Goal: Find specific page/section: Find specific page/section

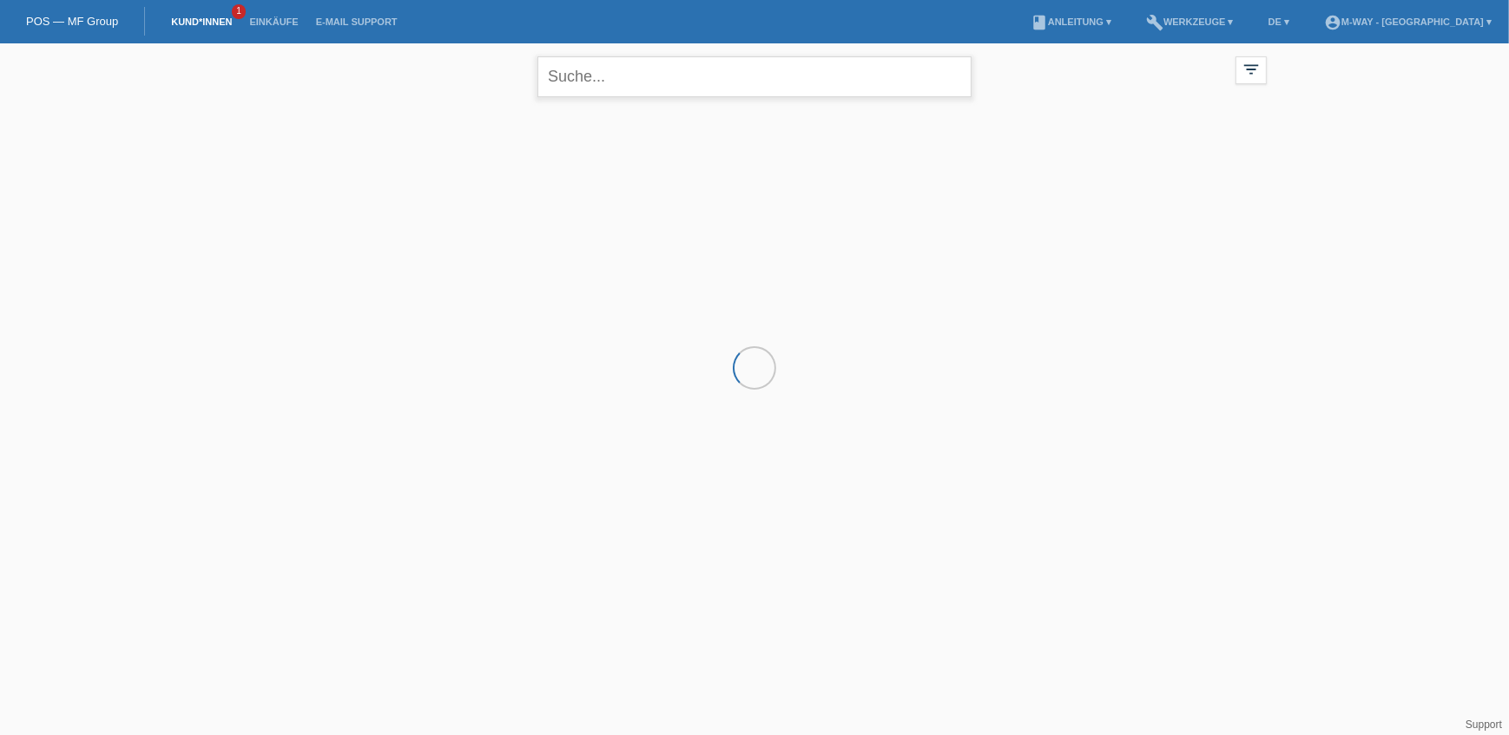
click at [622, 78] on input "text" at bounding box center [754, 76] width 434 height 41
type input "uglik"
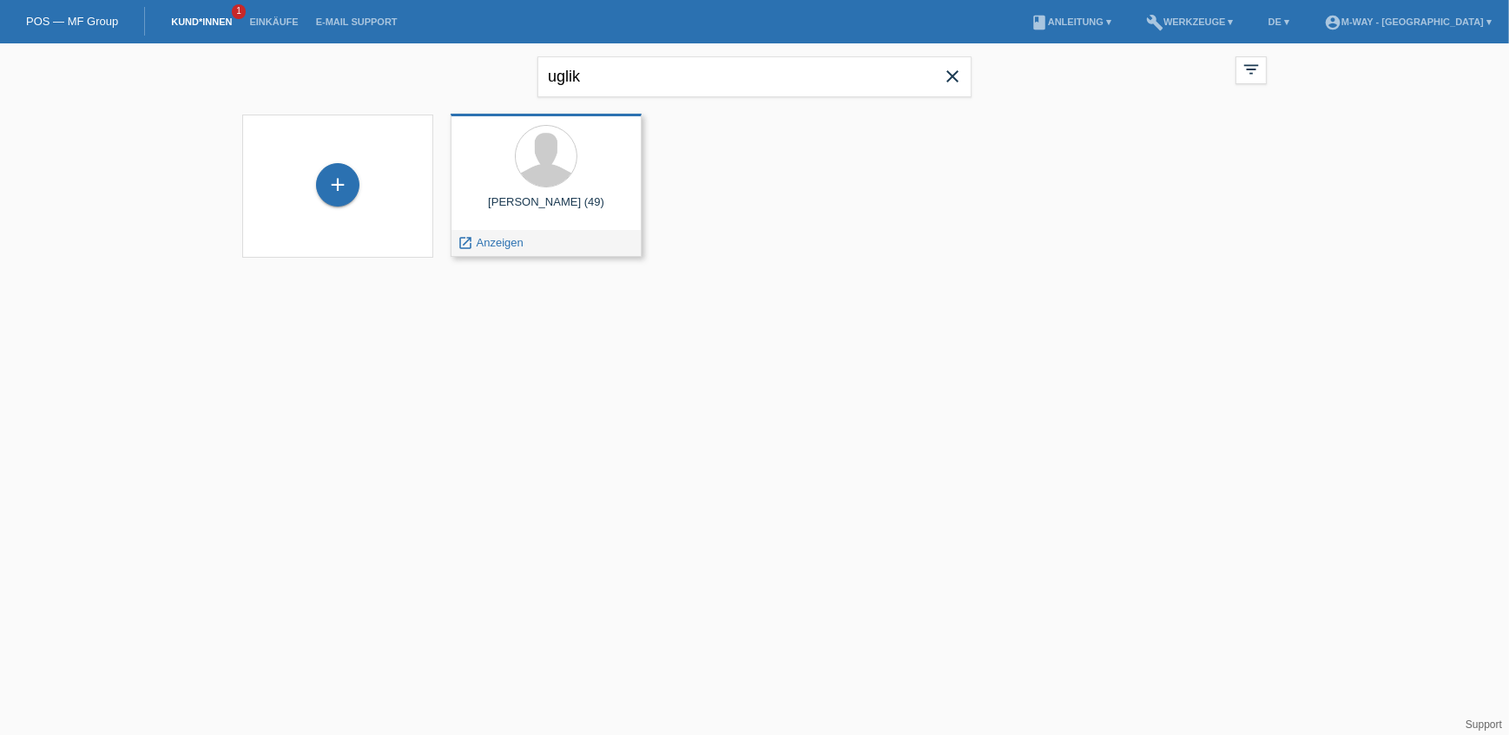
click at [608, 193] on div "Boris Uglik (49) launch Anzeigen" at bounding box center [546, 185] width 191 height 143
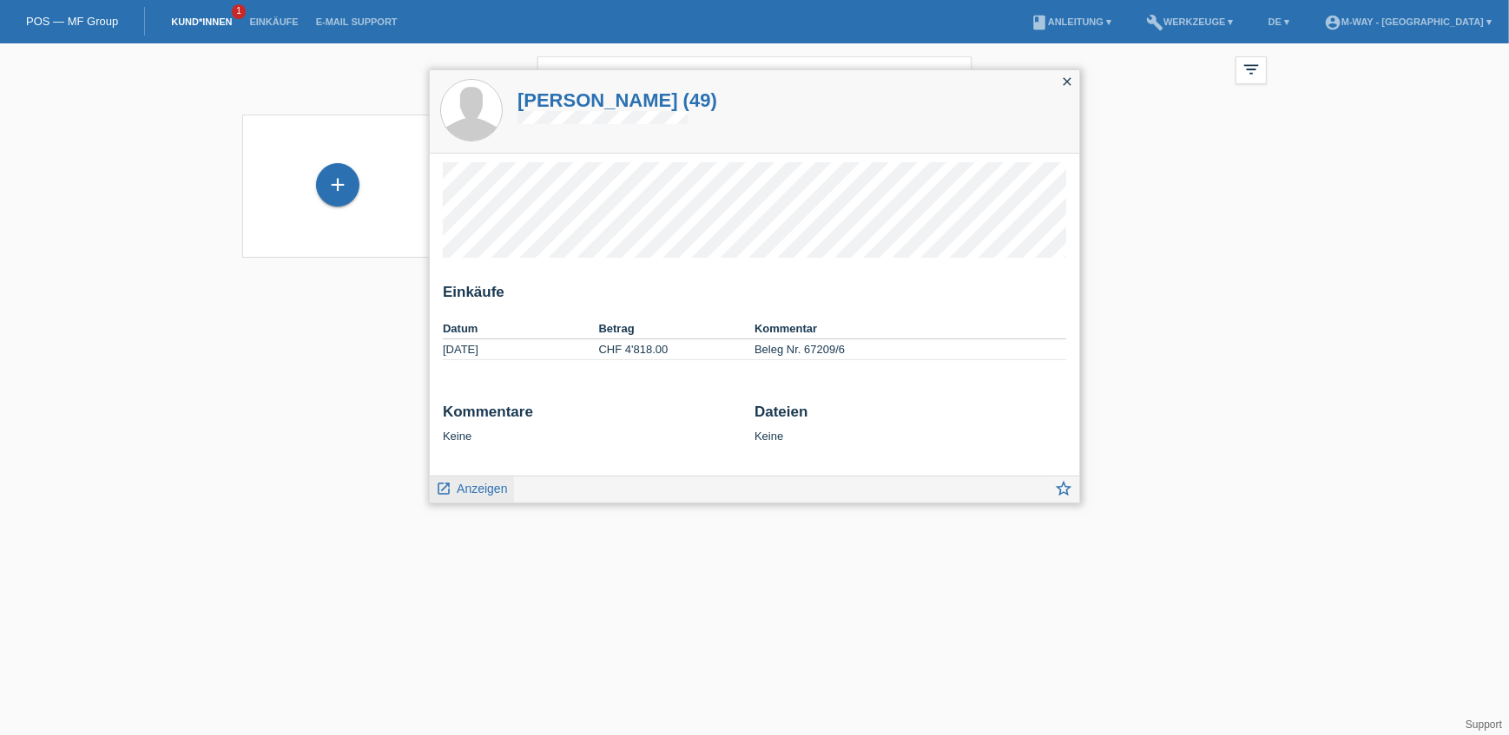
click at [479, 488] on span "Anzeigen" at bounding box center [482, 489] width 50 height 14
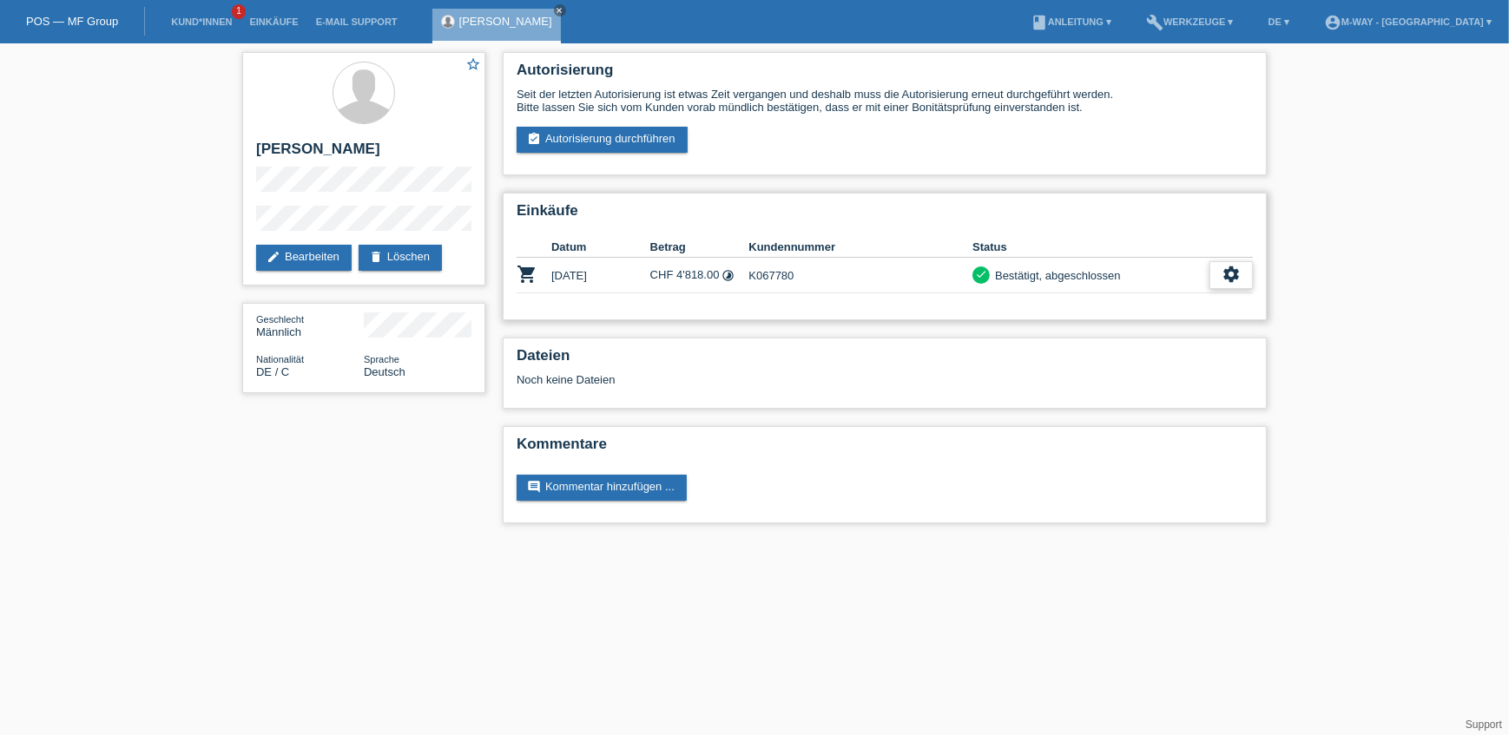
click at [1241, 265] on div "settings" at bounding box center [1230, 275] width 43 height 28
click at [556, 11] on icon "close" at bounding box center [560, 10] width 9 height 9
